Goal: Book appointment/travel/reservation

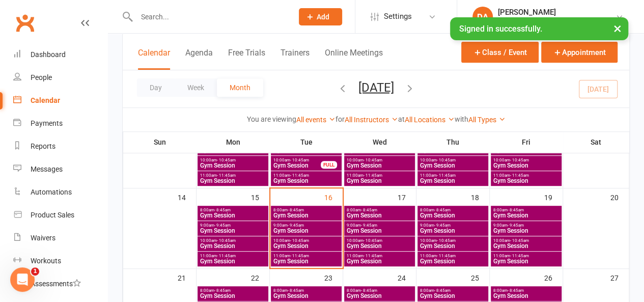
click at [361, 254] on span "11:00am - 11:45am" at bounding box center [379, 255] width 67 height 5
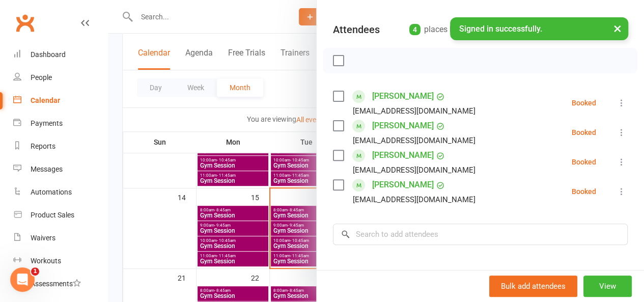
scroll to position [128, 0]
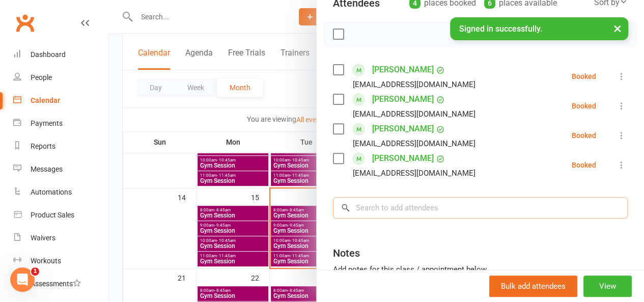
click at [389, 210] on input "search" at bounding box center [480, 207] width 295 height 21
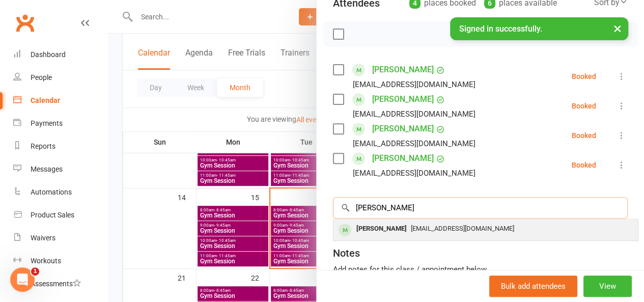
type input "[PERSON_NAME]"
click at [389, 225] on div "[PERSON_NAME]" at bounding box center [381, 228] width 59 height 15
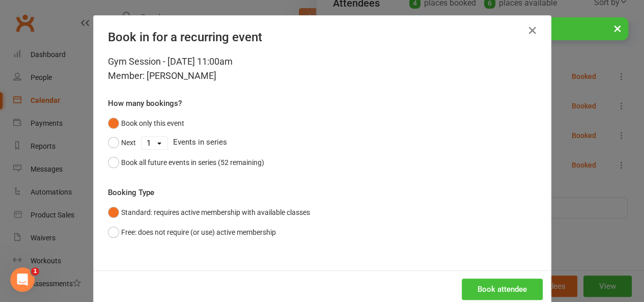
click at [474, 292] on button "Book attendee" at bounding box center [502, 288] width 81 height 21
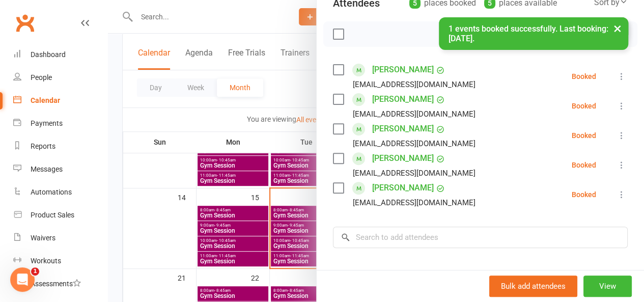
scroll to position [36, 0]
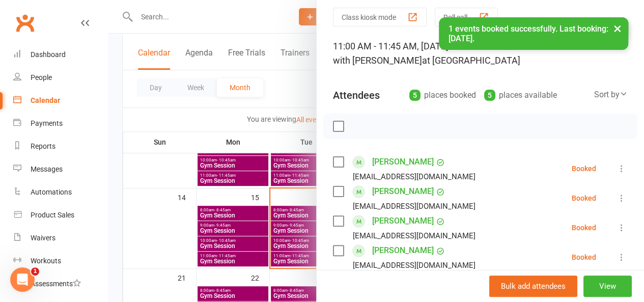
click at [292, 261] on div at bounding box center [376, 151] width 536 height 302
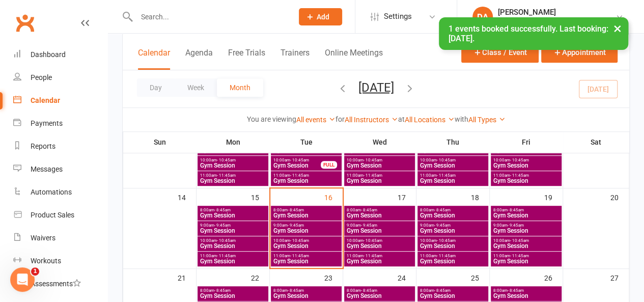
click at [292, 261] on span "Gym Session" at bounding box center [306, 261] width 67 height 6
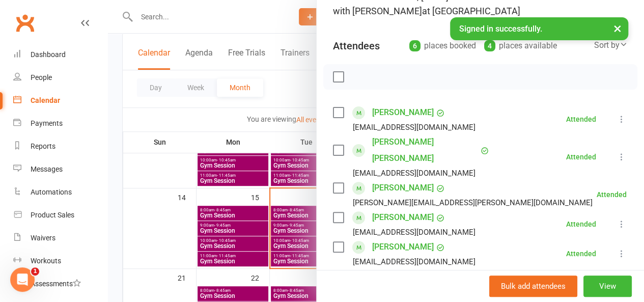
scroll to position [0, 0]
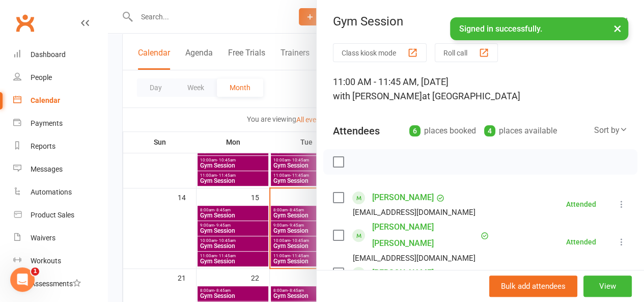
click at [615, 30] on button "×" at bounding box center [617, 28] width 18 height 22
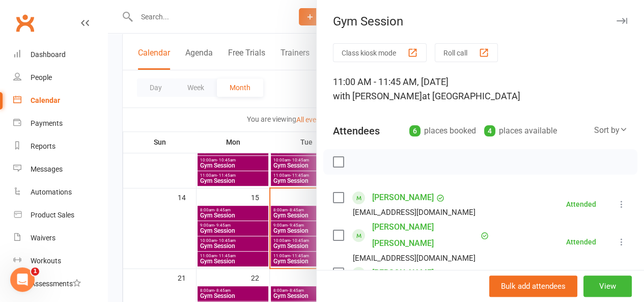
click at [272, 28] on div at bounding box center [376, 151] width 536 height 302
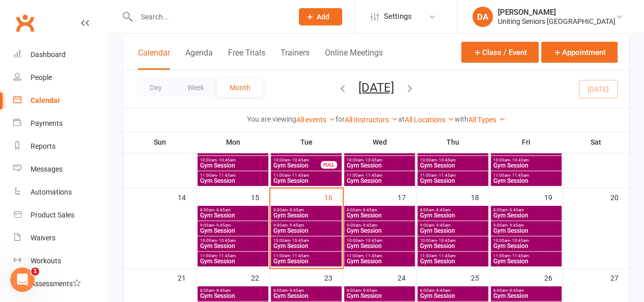
click at [366, 256] on span "- 11:45am" at bounding box center [372, 255] width 19 height 5
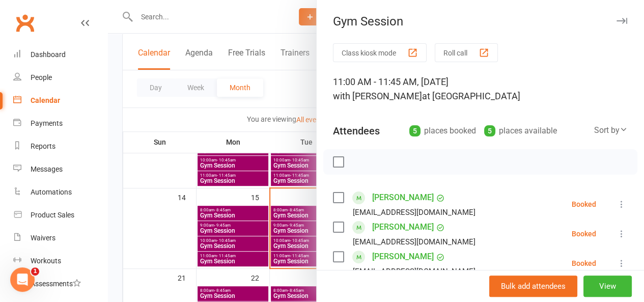
click at [246, 139] on div at bounding box center [376, 151] width 536 height 302
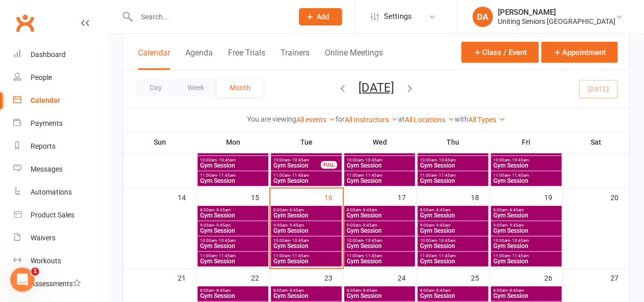
click at [366, 212] on span "Gym Session" at bounding box center [379, 215] width 67 height 6
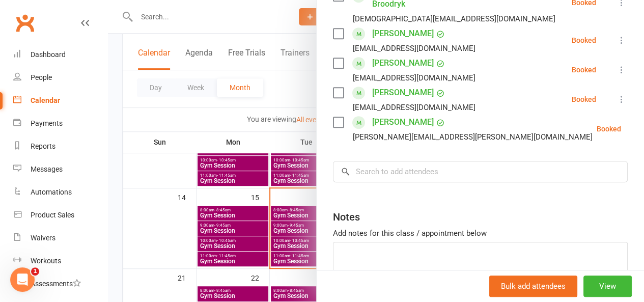
scroll to position [292, 0]
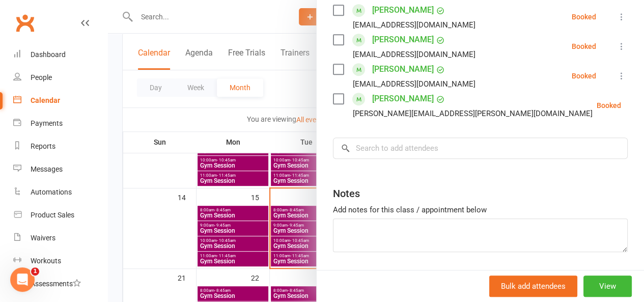
click at [276, 186] on div at bounding box center [376, 151] width 536 height 302
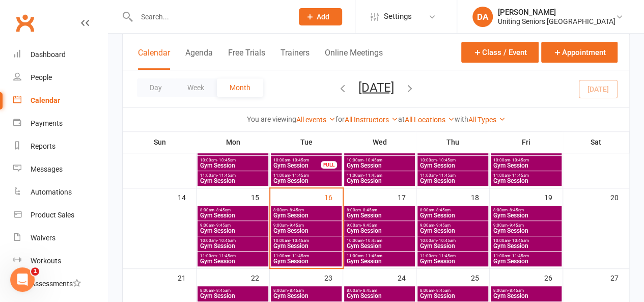
click at [368, 223] on span "- 9:45am" at bounding box center [369, 225] width 16 height 5
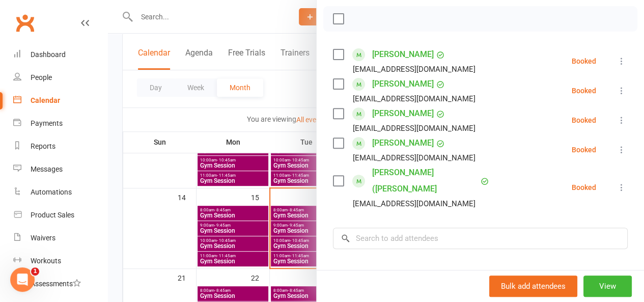
scroll to position [0, 0]
